Goal: Transaction & Acquisition: Purchase product/service

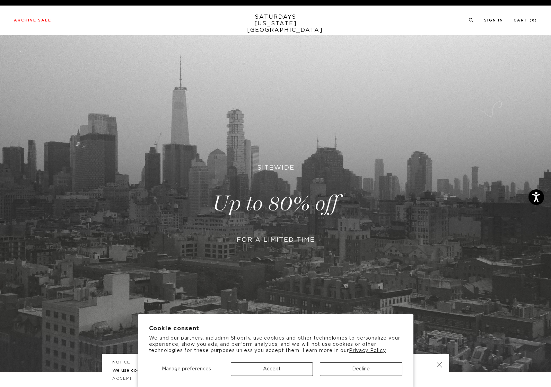
click at [274, 366] on button "Accept" at bounding box center [272, 370] width 82 height 14
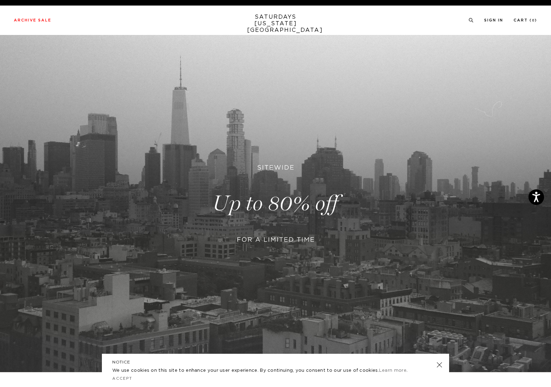
click at [277, 239] on link at bounding box center [275, 203] width 551 height 337
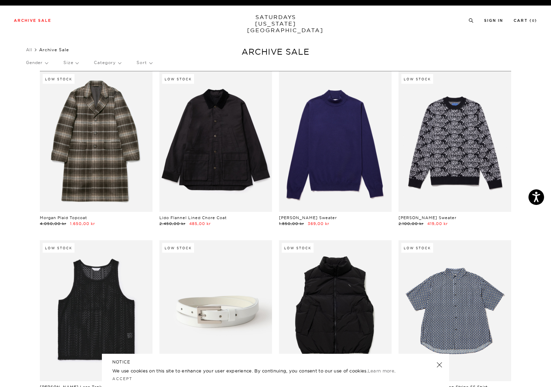
click at [43, 63] on p "Gender" at bounding box center [37, 63] width 22 height 16
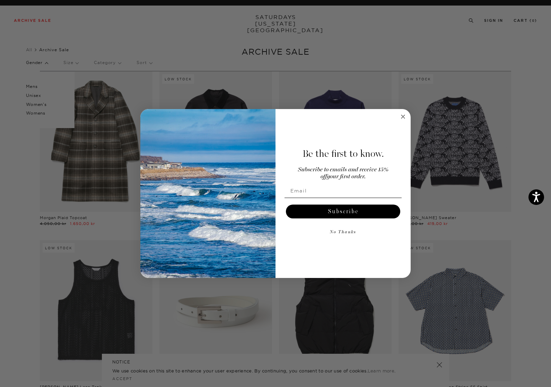
click at [33, 86] on div "Close dialog Be the first to know. Subscribe to emails and receive 15% off your…" at bounding box center [275, 193] width 551 height 387
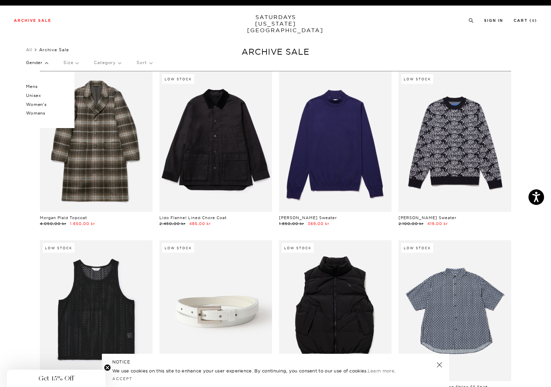
click at [32, 87] on p "Mens" at bounding box center [47, 86] width 42 height 9
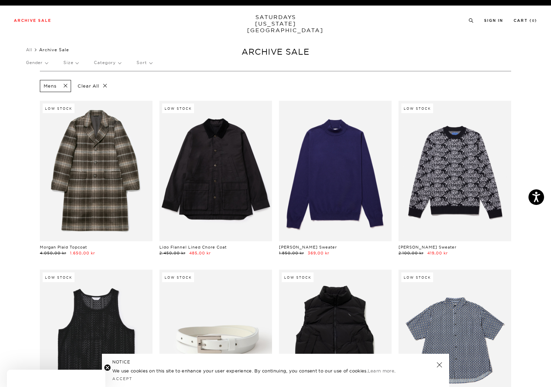
click at [67, 63] on p "Size" at bounding box center [70, 63] width 15 height 16
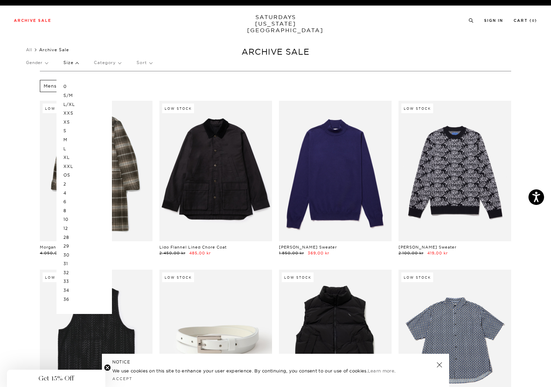
click at [65, 140] on p "M" at bounding box center [84, 139] width 42 height 9
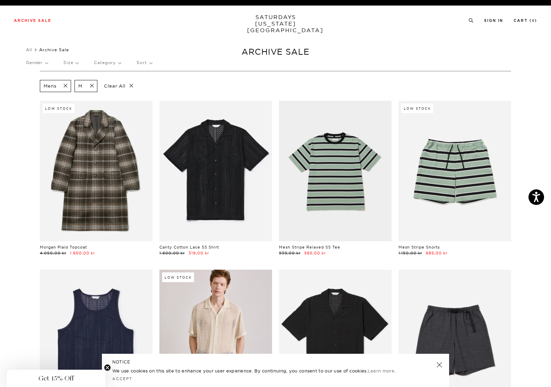
click at [73, 65] on p "Size" at bounding box center [70, 63] width 15 height 16
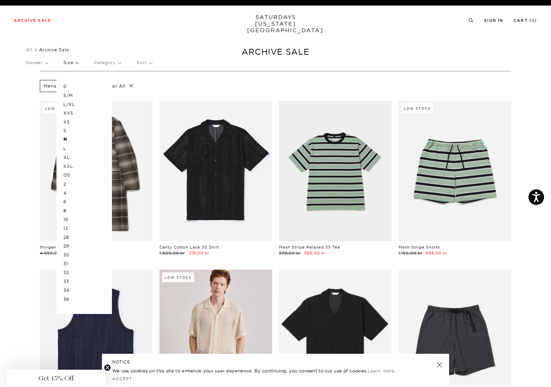
click at [64, 147] on p "L" at bounding box center [84, 148] width 42 height 9
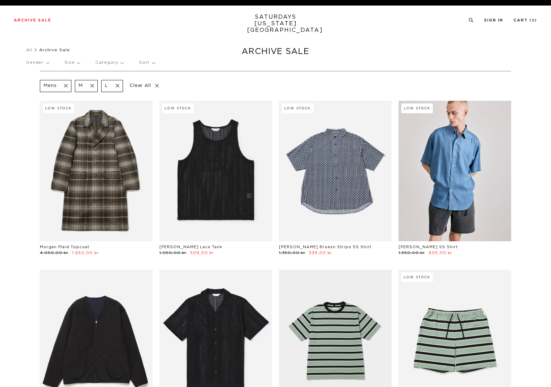
click at [69, 64] on p "Size" at bounding box center [71, 63] width 15 height 16
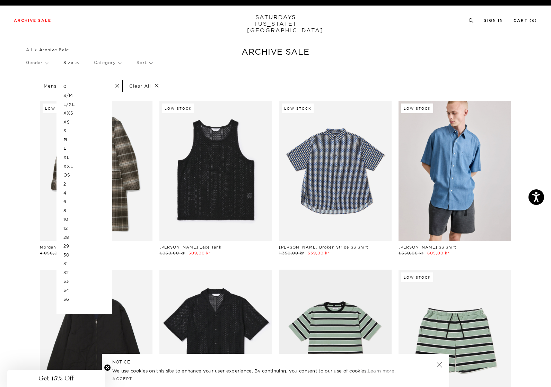
click at [65, 268] on p "32" at bounding box center [84, 272] width 42 height 9
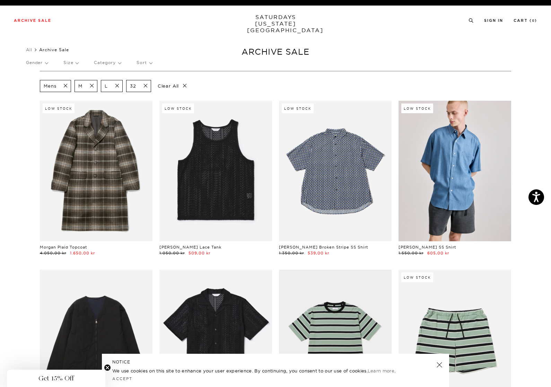
click at [64, 62] on p "Size" at bounding box center [70, 63] width 15 height 16
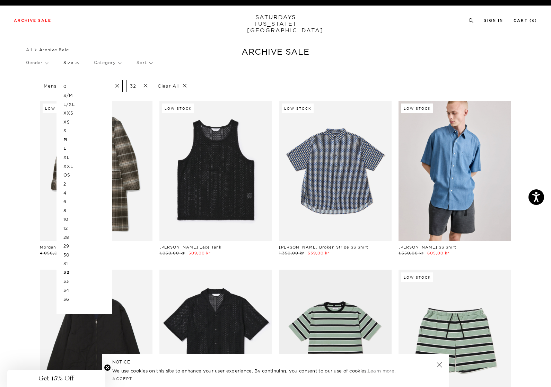
click at [69, 277] on p "33" at bounding box center [84, 281] width 42 height 9
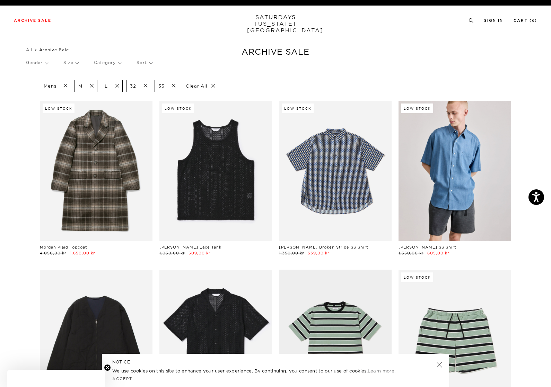
click at [72, 60] on p "Size" at bounding box center [70, 63] width 15 height 16
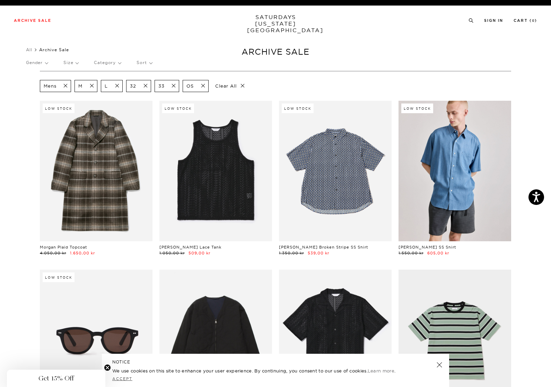
click at [130, 378] on link "Accept" at bounding box center [122, 379] width 20 height 5
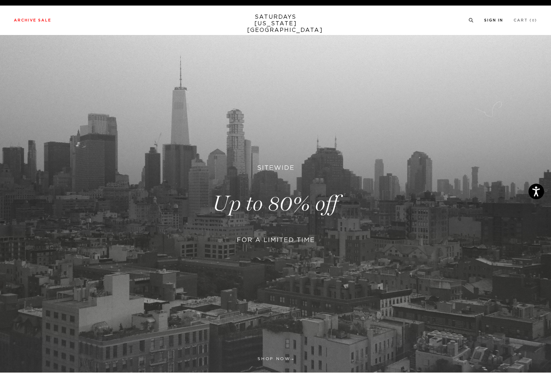
click at [492, 20] on link "Sign In" at bounding box center [493, 20] width 19 height 4
